Goal: Answer question/provide support

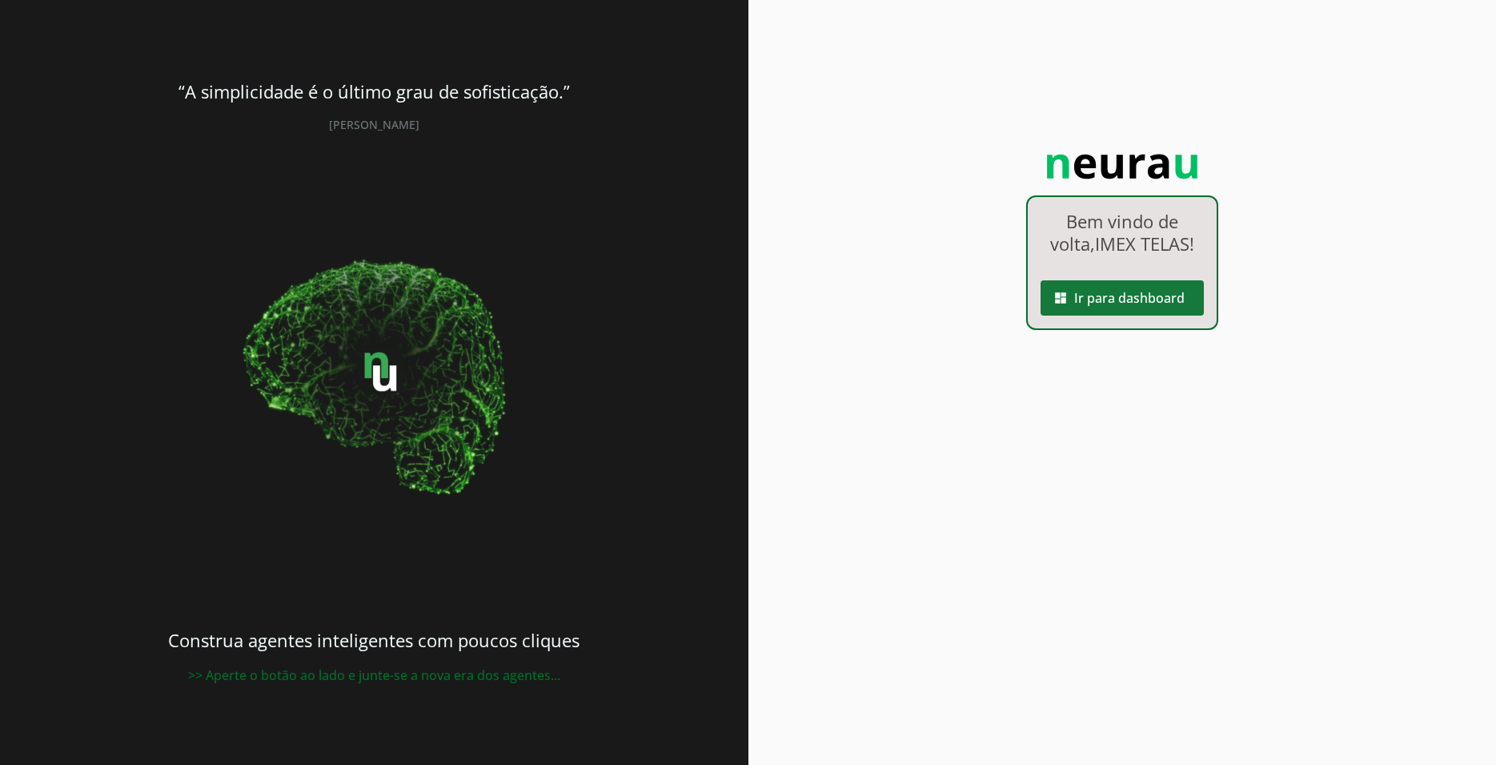
click at [1158, 305] on span at bounding box center [1122, 298] width 163 height 38
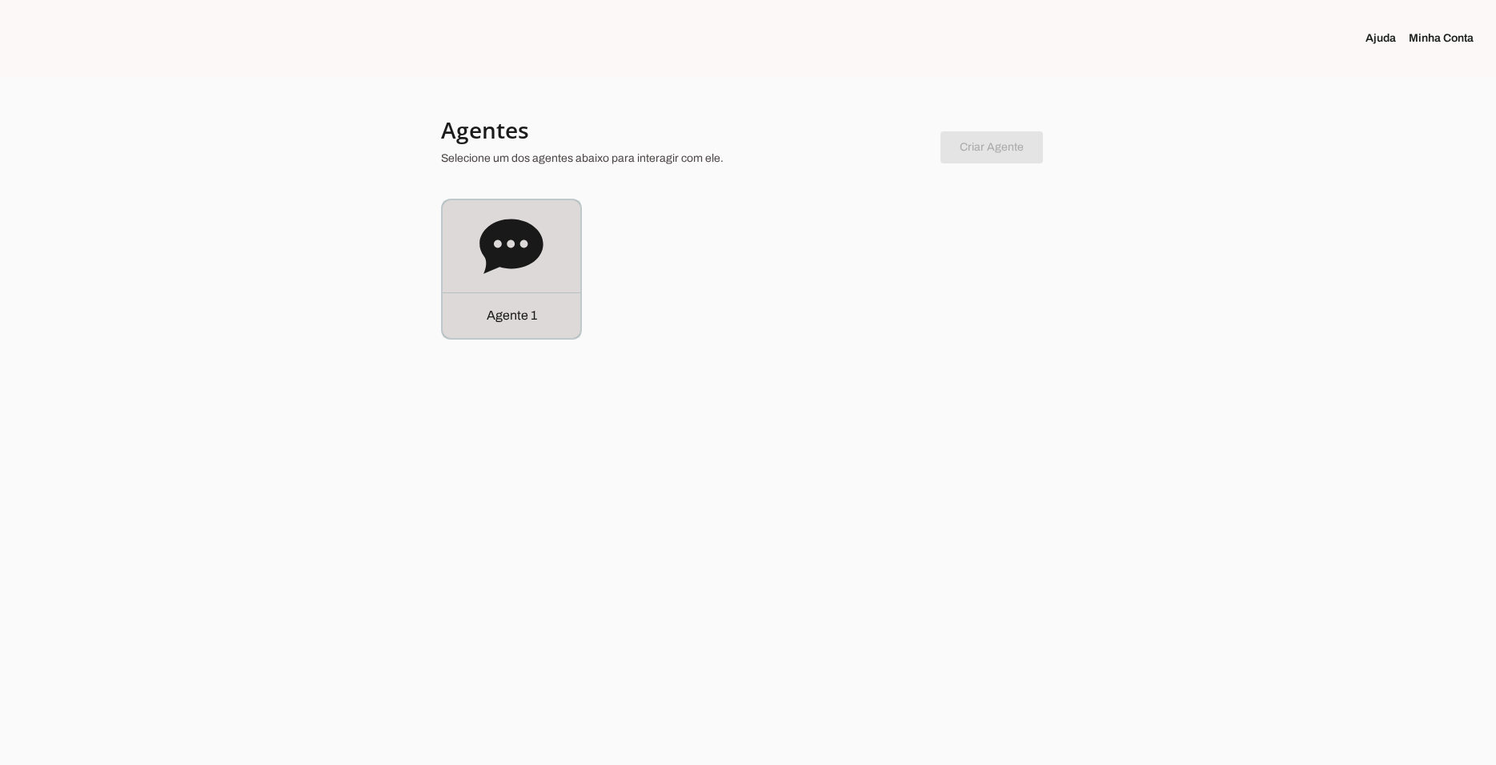
click at [517, 252] on icon at bounding box center [511, 246] width 63 height 54
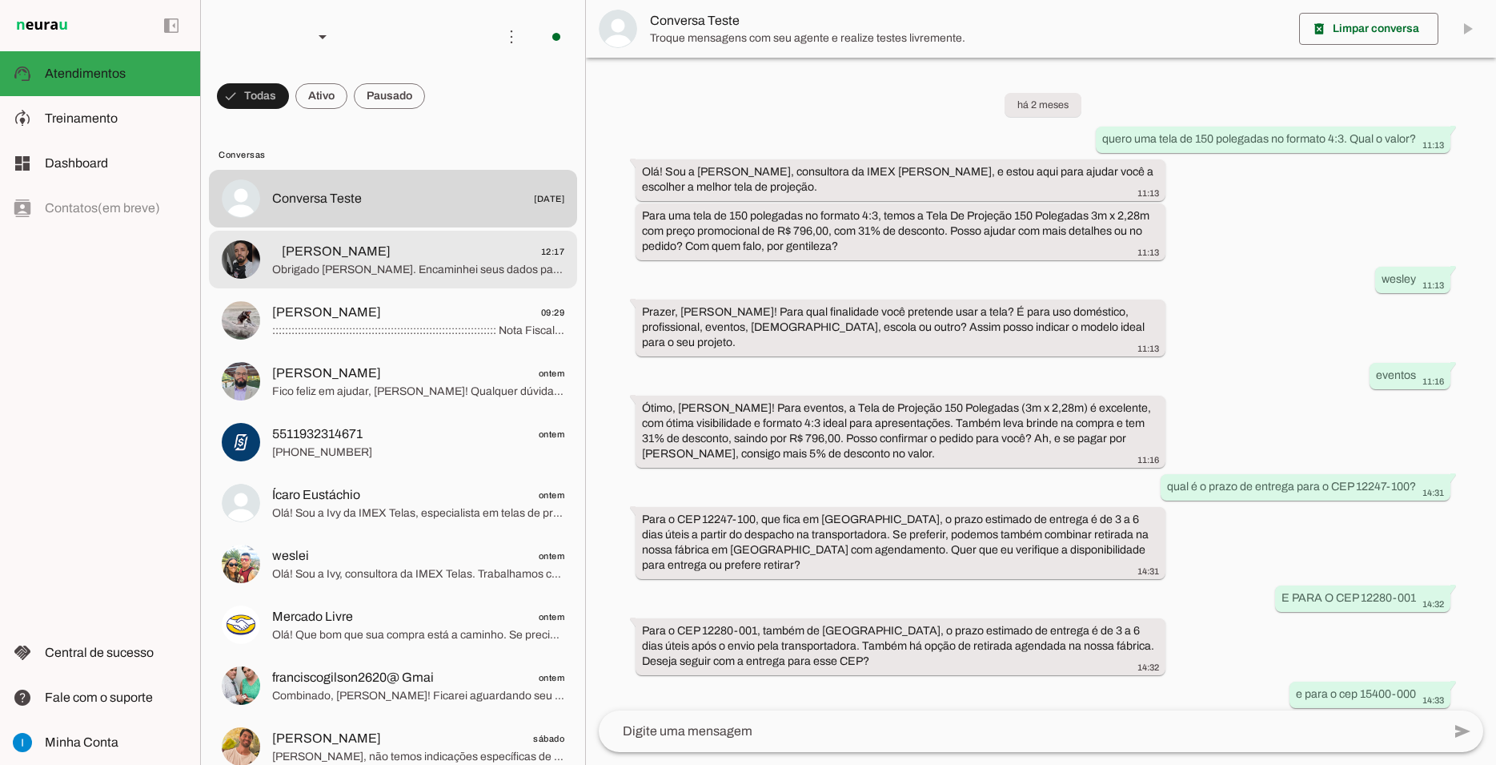
scroll to position [730, 0]
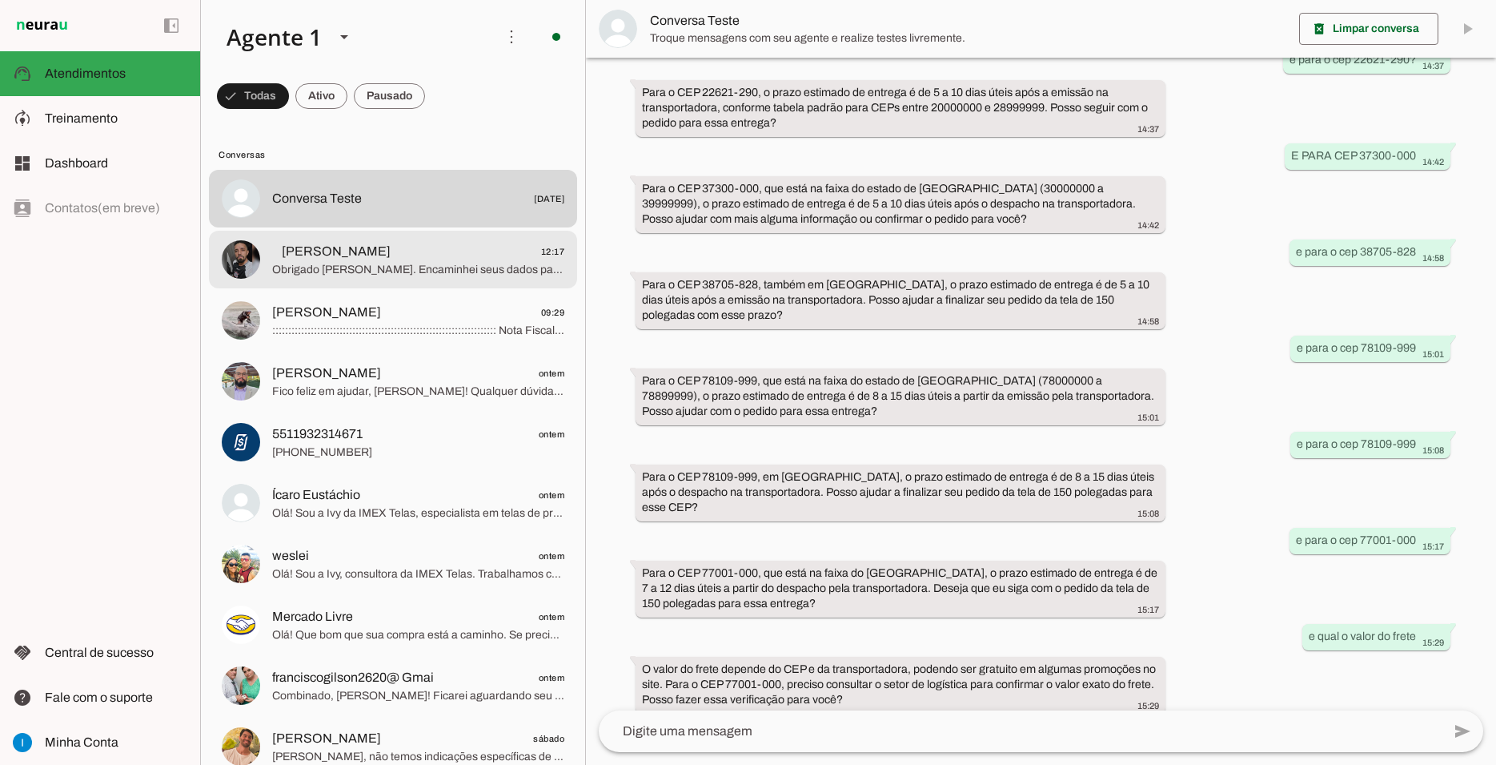
click at [452, 242] on span "⠀[PERSON_NAME] 12:17" at bounding box center [418, 252] width 292 height 20
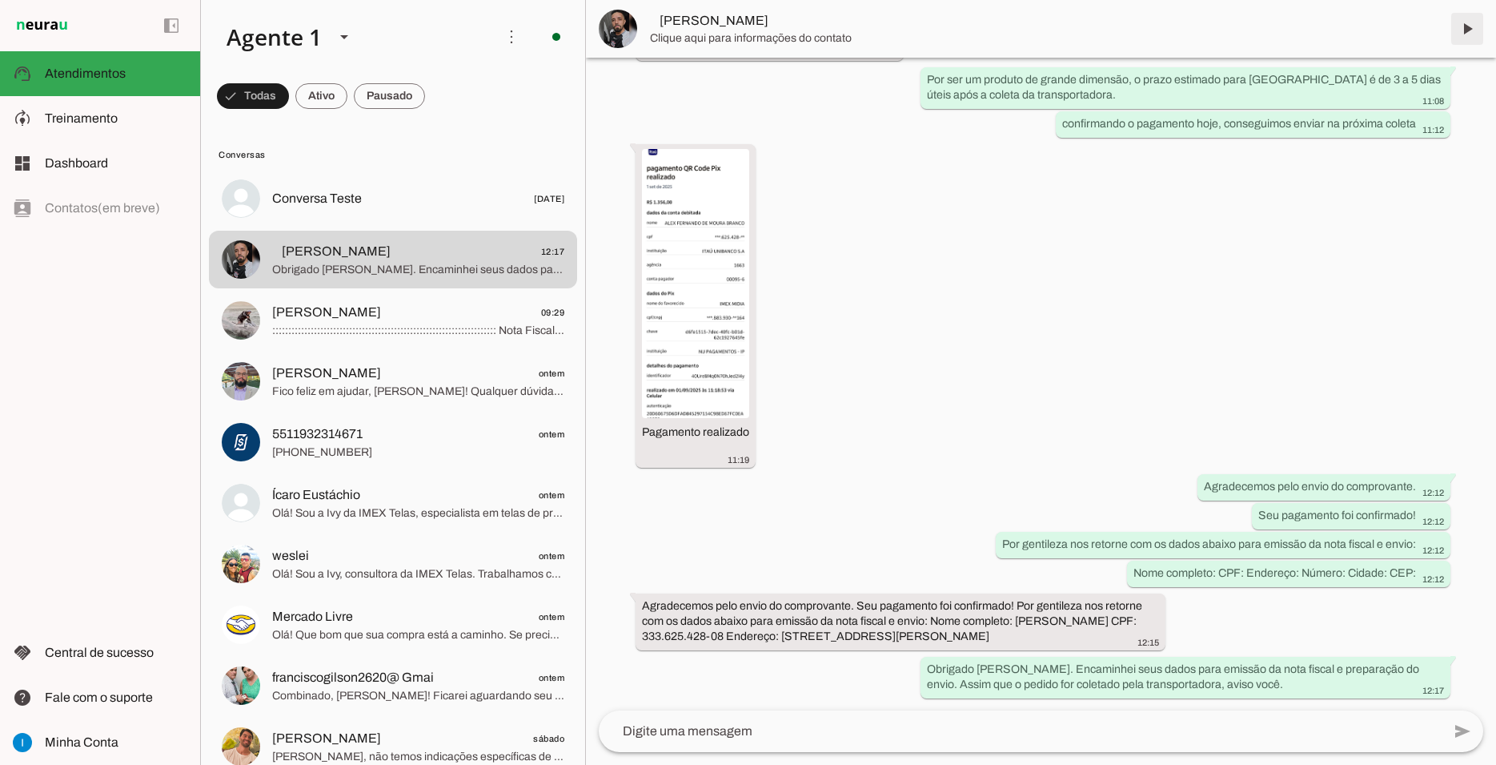
click at [1458, 34] on span at bounding box center [1467, 29] width 38 height 38
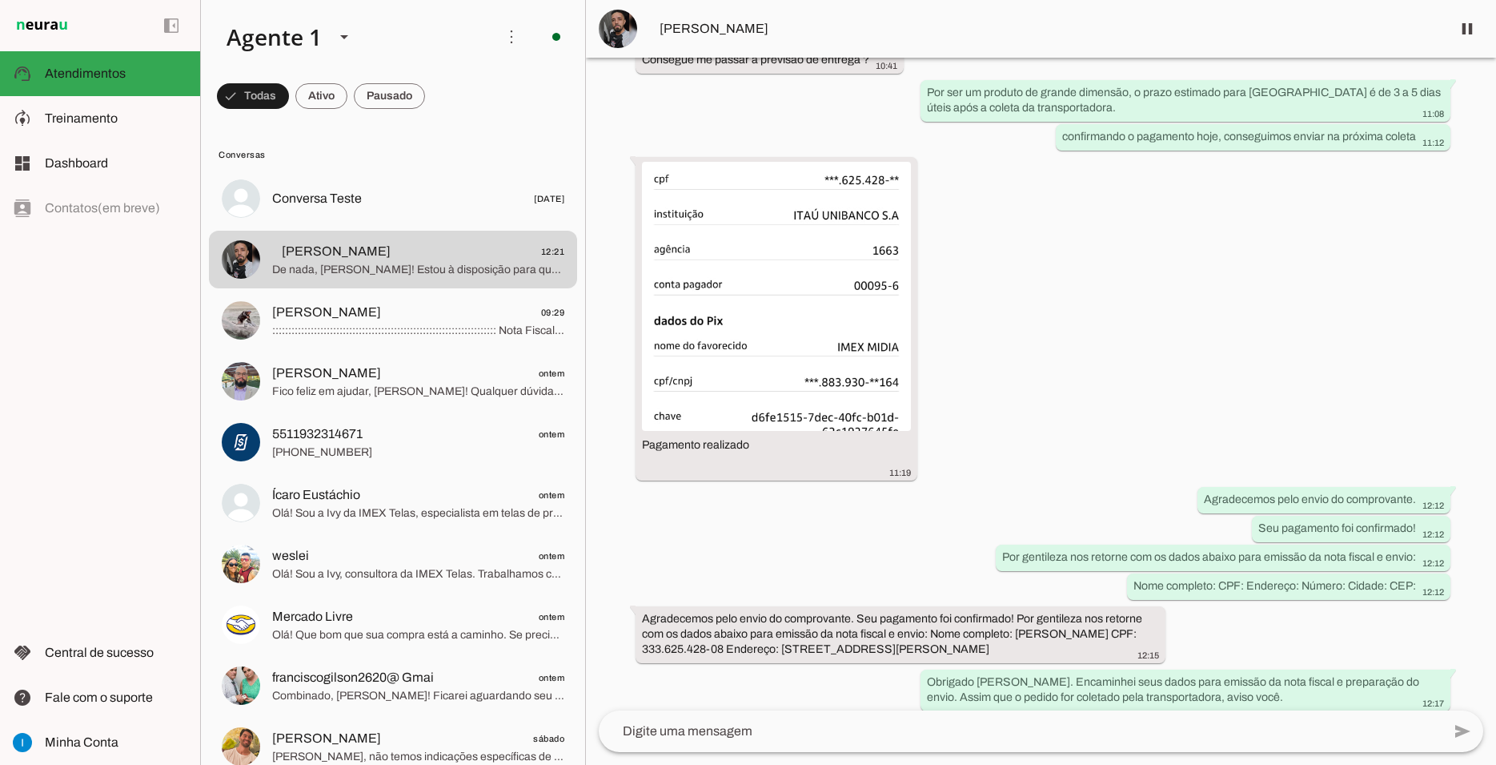
scroll to position [7131, 0]
